Goal: Check status: Check status

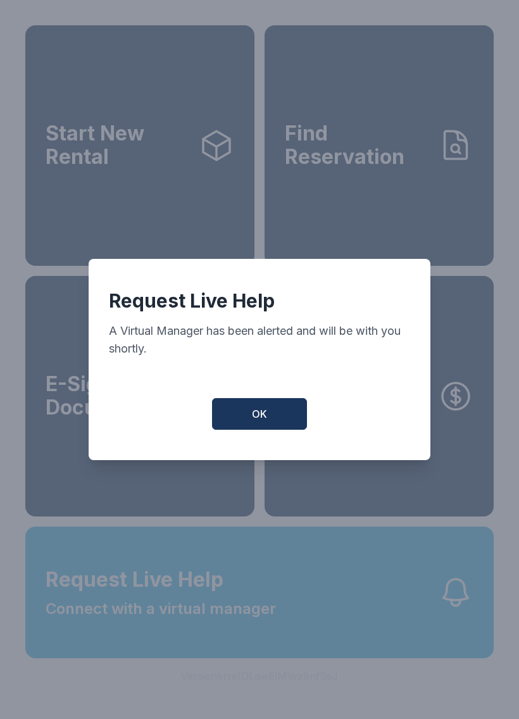
click at [275, 430] on button "OK" at bounding box center [259, 414] width 95 height 32
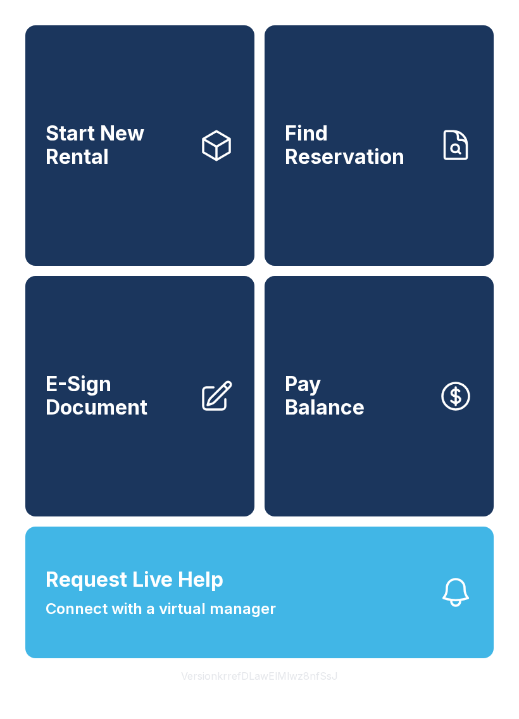
click at [382, 168] on span "Find Reservation" at bounding box center [356, 145] width 143 height 46
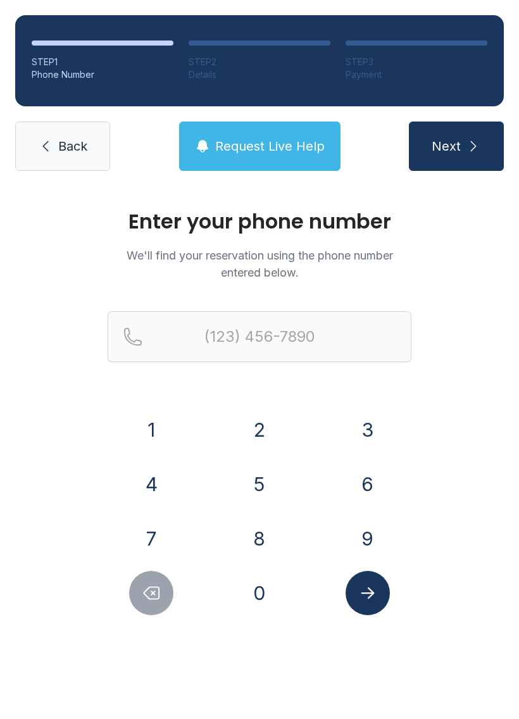
click at [267, 539] on button "8" at bounding box center [259, 538] width 44 height 44
click at [158, 471] on button "4" at bounding box center [151, 484] width 44 height 44
click at [383, 424] on button "3" at bounding box center [367, 429] width 44 height 44
click at [362, 535] on button "9" at bounding box center [367, 538] width 44 height 44
click at [279, 585] on button "0" at bounding box center [259, 593] width 44 height 44
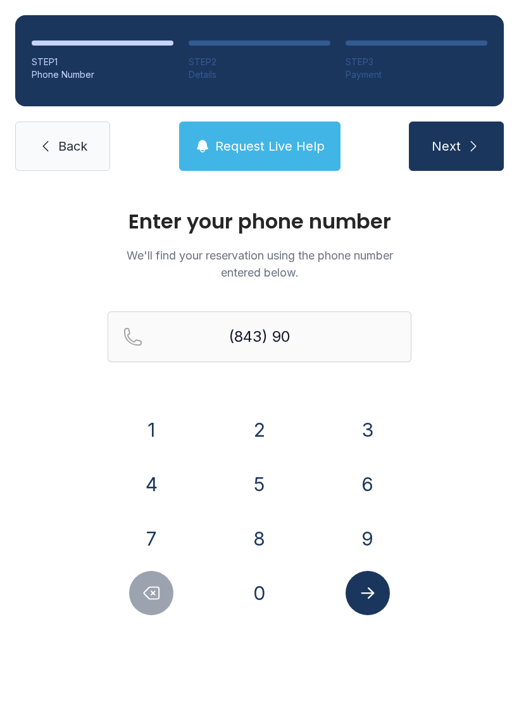
click at [156, 424] on button "1" at bounding box center [151, 429] width 44 height 44
click at [367, 533] on button "9" at bounding box center [367, 538] width 44 height 44
click at [270, 533] on button "8" at bounding box center [259, 538] width 44 height 44
click at [383, 428] on button "3" at bounding box center [367, 429] width 44 height 44
click at [159, 589] on icon "Delete number" at bounding box center [151, 593] width 15 height 12
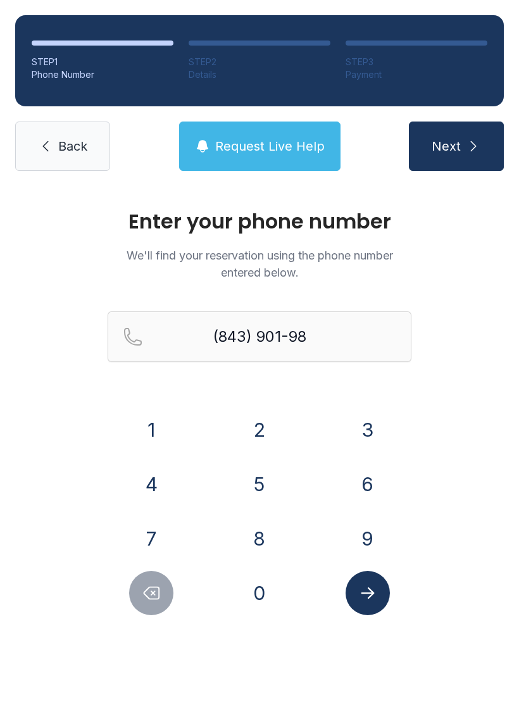
click at [367, 485] on button "6" at bounding box center [367, 484] width 44 height 44
click at [378, 425] on button "3" at bounding box center [367, 429] width 44 height 44
click at [376, 592] on icon "Submit lookup form" at bounding box center [367, 592] width 19 height 19
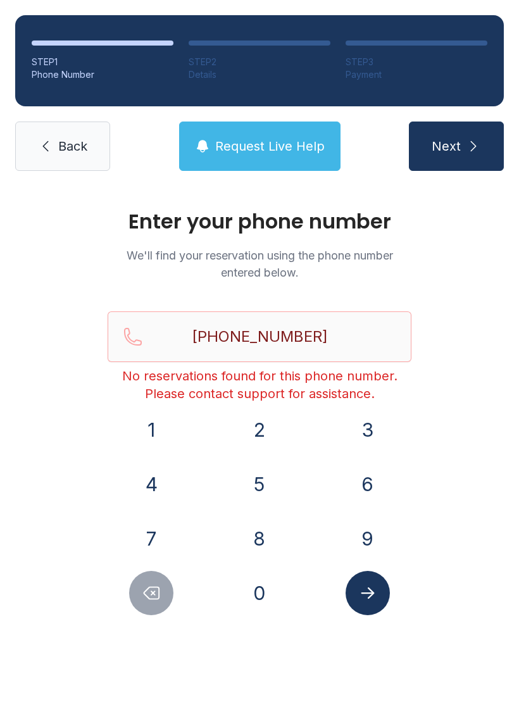
click at [180, 602] on div at bounding box center [152, 593] width 88 height 44
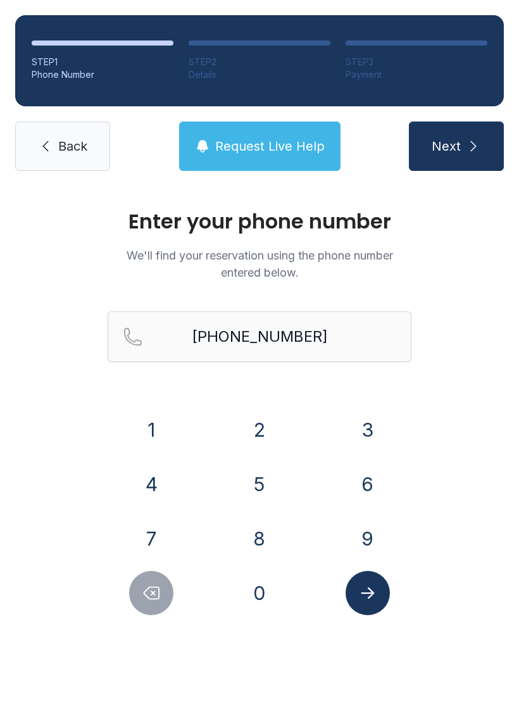
click at [179, 602] on div at bounding box center [152, 593] width 88 height 44
click at [171, 583] on button "Delete number" at bounding box center [151, 593] width 44 height 44
click at [161, 606] on button "Delete number" at bounding box center [151, 593] width 44 height 44
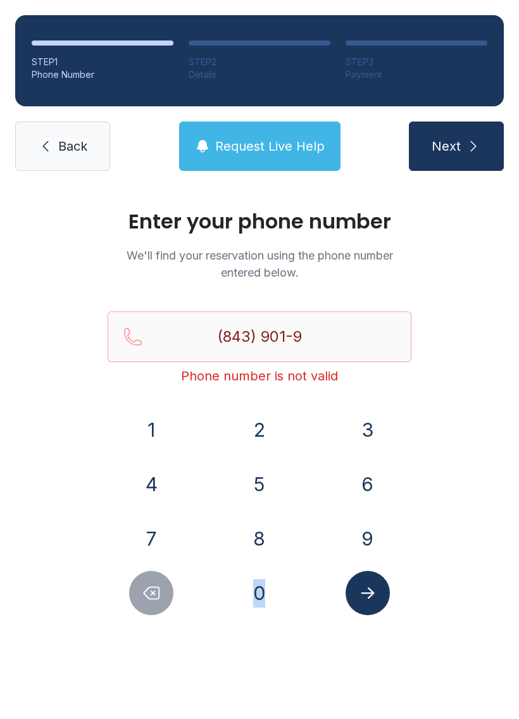
click at [162, 599] on button "Delete number" at bounding box center [151, 593] width 44 height 44
click at [271, 427] on button "2" at bounding box center [259, 429] width 44 height 44
click at [257, 473] on button "5" at bounding box center [259, 484] width 44 height 44
click at [261, 532] on button "8" at bounding box center [259, 538] width 44 height 44
click at [364, 431] on button "3" at bounding box center [367, 429] width 44 height 44
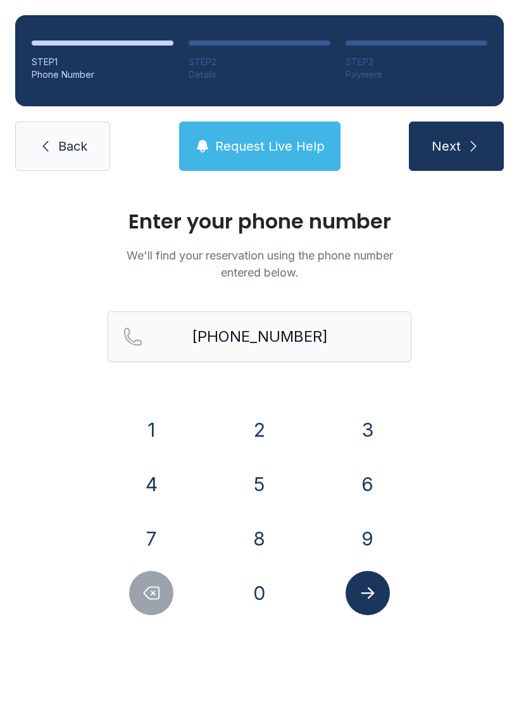
click at [375, 588] on icon "Submit lookup form" at bounding box center [367, 592] width 19 height 19
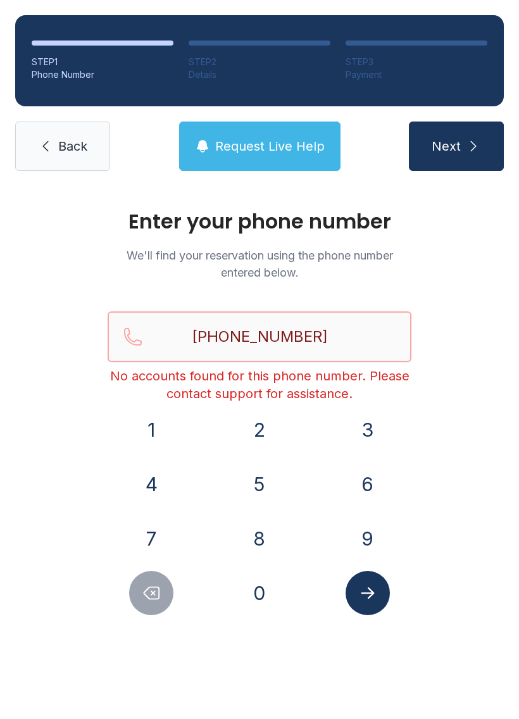
click at [351, 346] on input "[PHONE_NUMBER]" at bounding box center [260, 336] width 304 height 51
click at [505, 371] on div "Enter your phone number We'll find your reservation using the phone number ente…" at bounding box center [259, 426] width 519 height 480
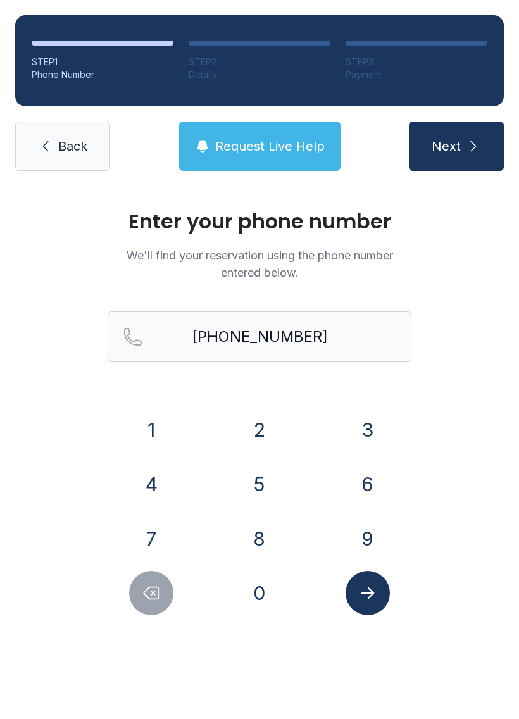
click at [153, 590] on icon "Delete number" at bounding box center [151, 592] width 19 height 19
click at [152, 589] on icon "Delete number" at bounding box center [151, 592] width 19 height 19
click at [170, 584] on button "Delete number" at bounding box center [151, 593] width 44 height 44
click at [170, 583] on button "Delete number" at bounding box center [151, 593] width 44 height 44
click at [389, 522] on div "9" at bounding box center [367, 538] width 88 height 44
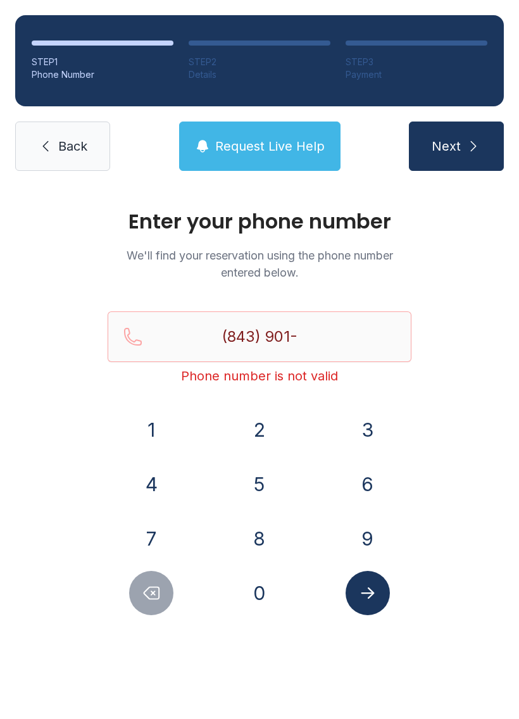
click at [262, 539] on button "8" at bounding box center [259, 538] width 44 height 44
click at [157, 588] on icon "Delete number" at bounding box center [151, 592] width 19 height 19
click at [362, 535] on button "9" at bounding box center [367, 538] width 44 height 44
click at [260, 535] on button "8" at bounding box center [259, 538] width 44 height 44
click at [365, 483] on button "6" at bounding box center [367, 484] width 44 height 44
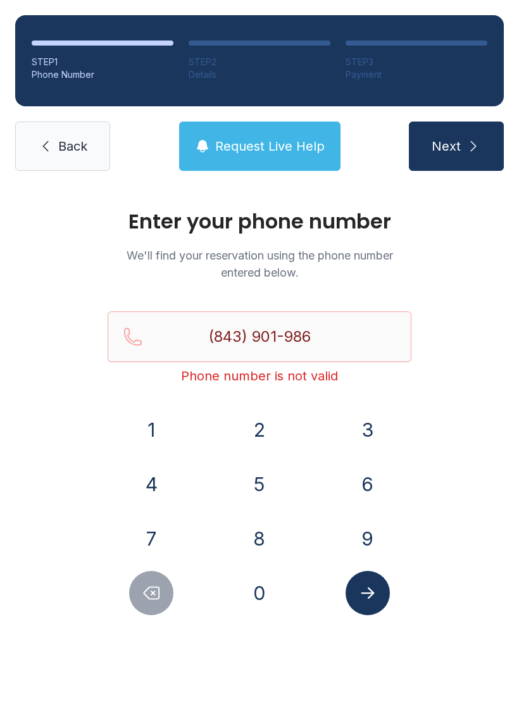
click at [372, 414] on button "3" at bounding box center [367, 429] width 44 height 44
type input "[PHONE_NUMBER]"
